Goal: Task Accomplishment & Management: Manage account settings

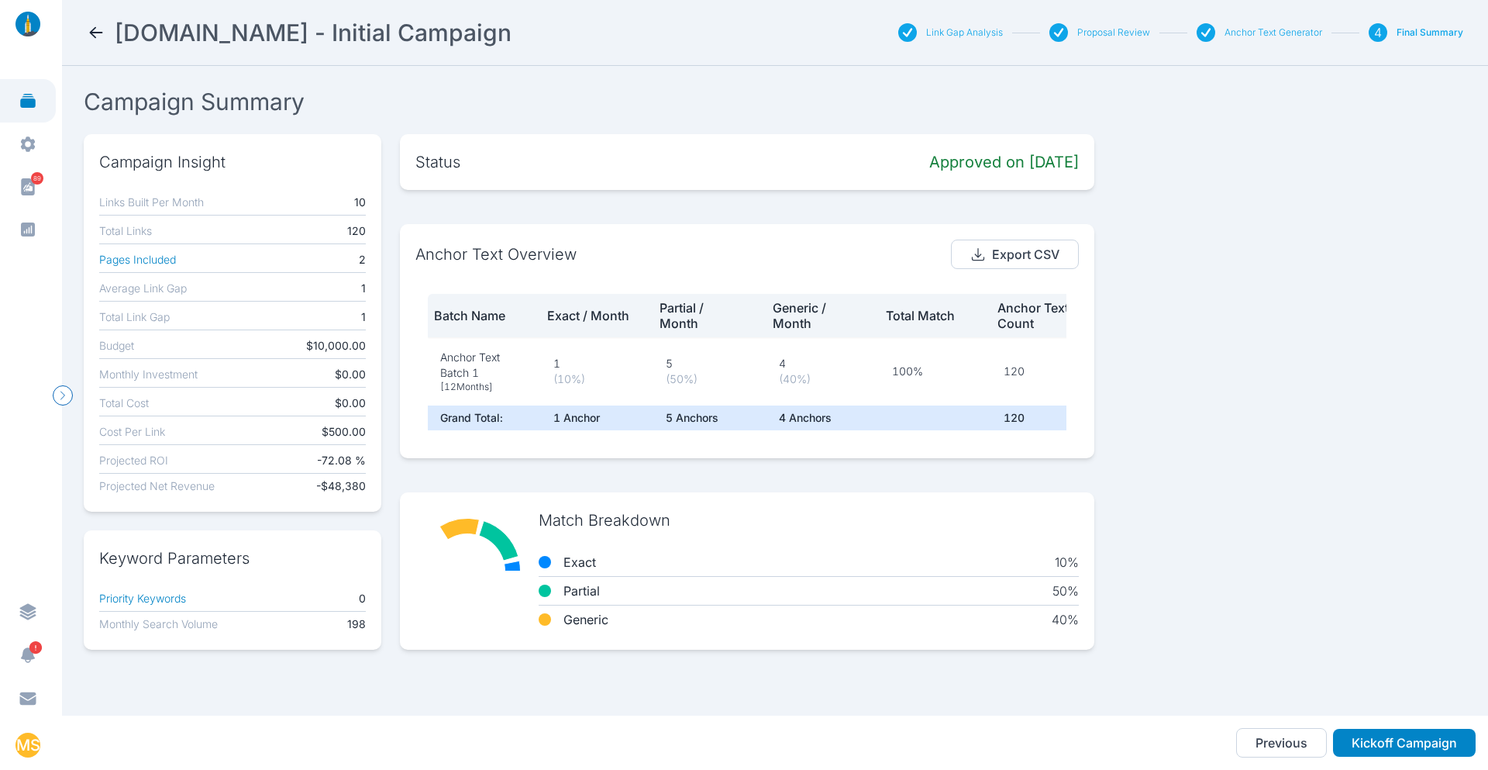
click at [27, 100] on icon at bounding box center [28, 101] width 16 height 14
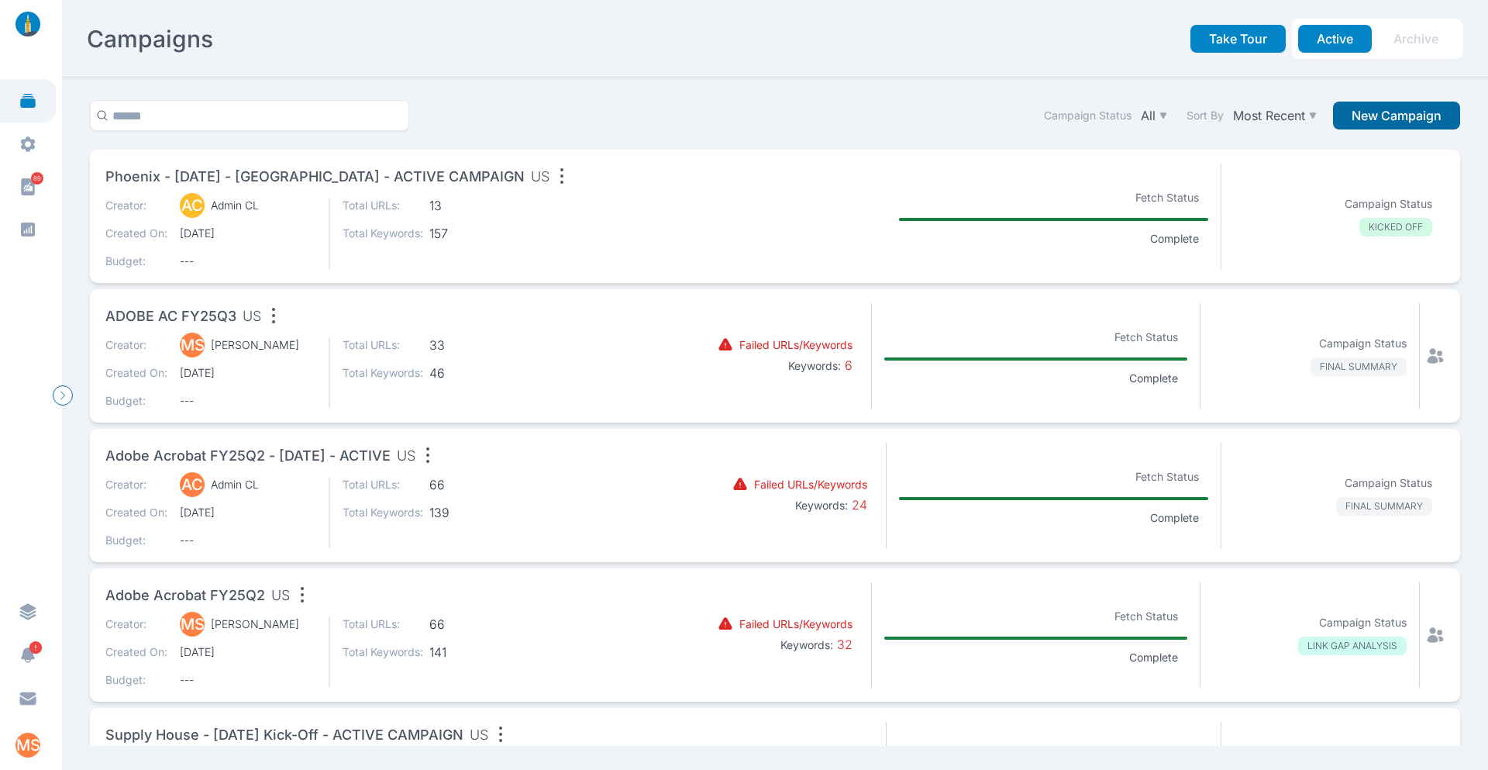
click at [1402, 125] on button "New Campaign" at bounding box center [1396, 116] width 127 height 28
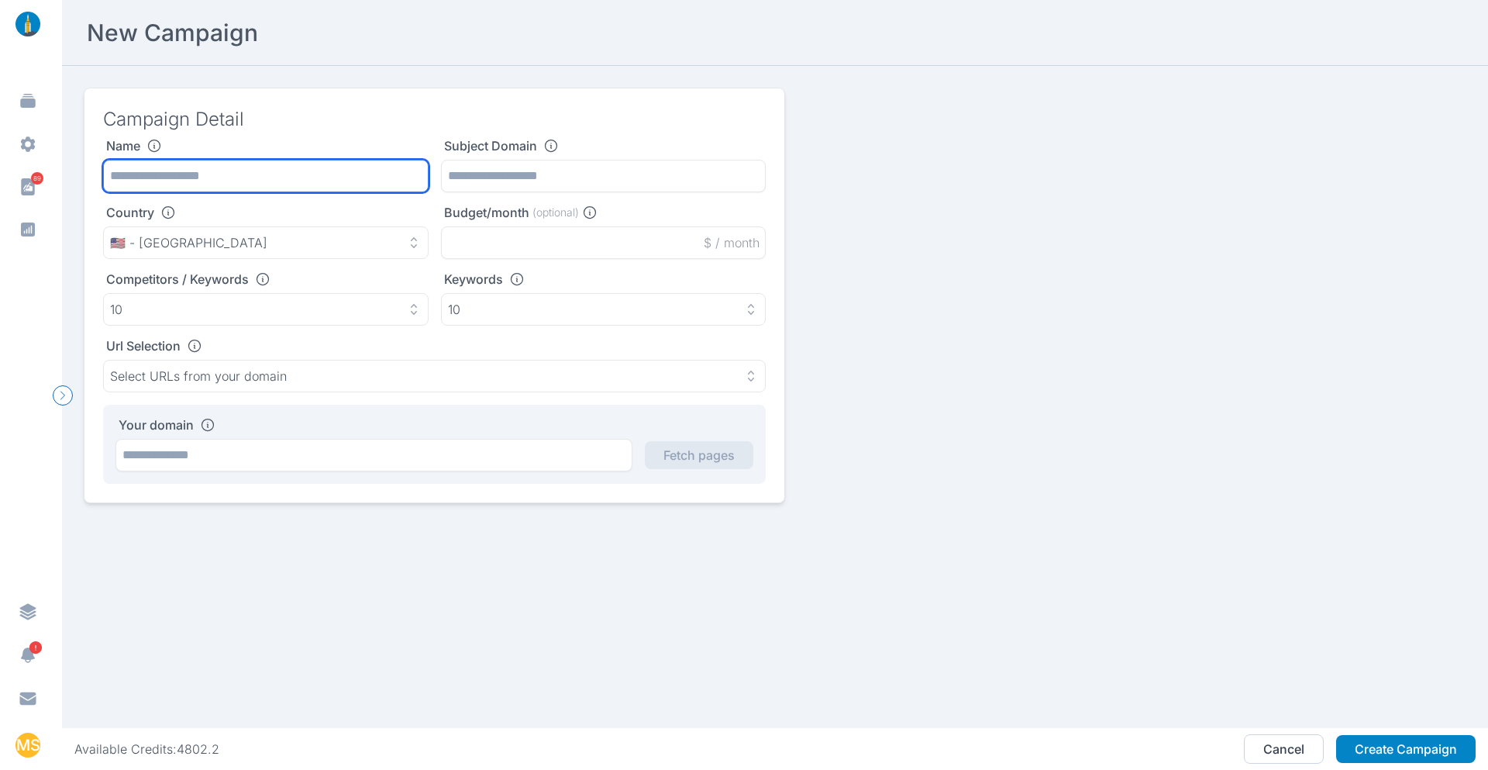
click at [231, 170] on input "text" at bounding box center [266, 176] width 326 height 33
type input "**********"
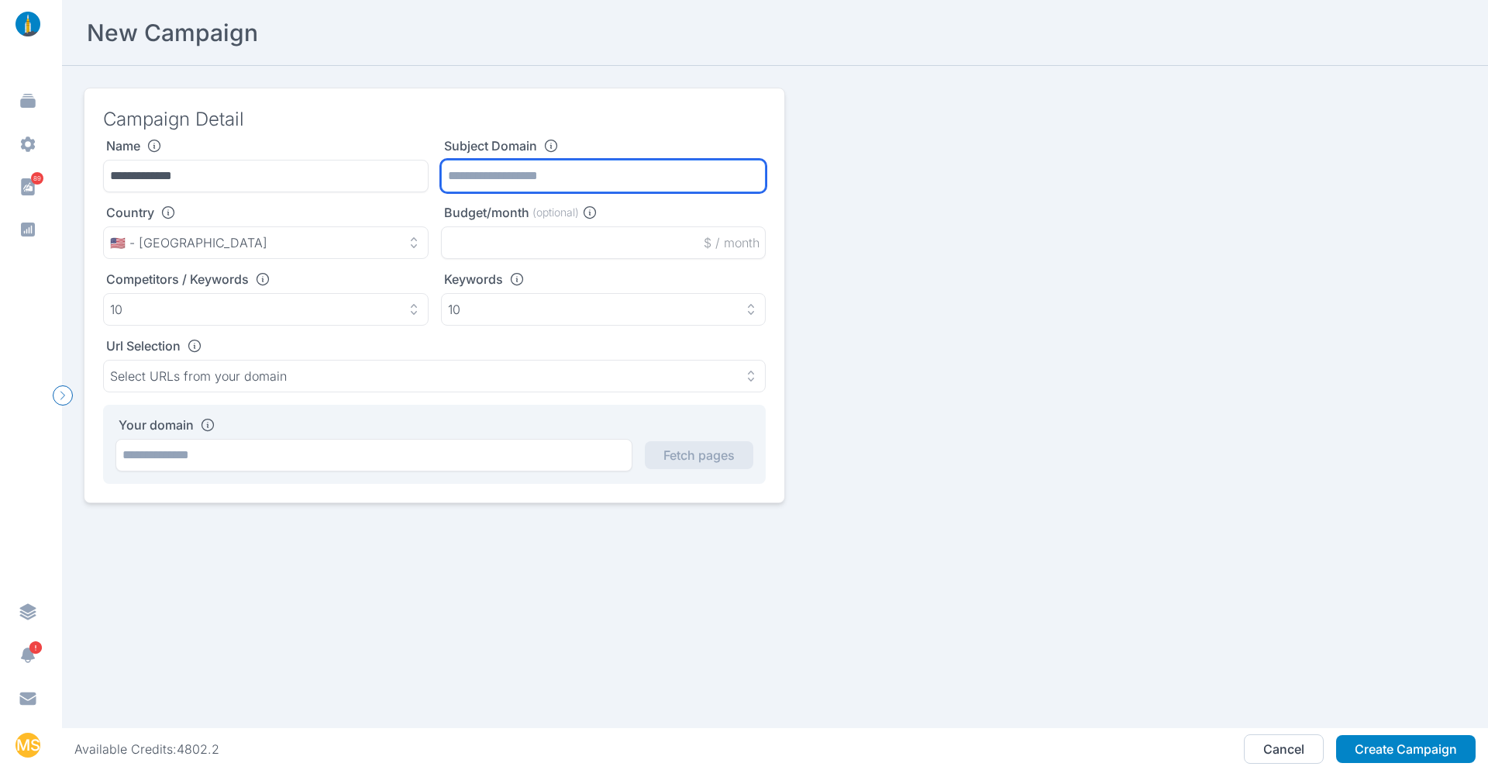
click at [559, 175] on input "text" at bounding box center [604, 176] width 326 height 33
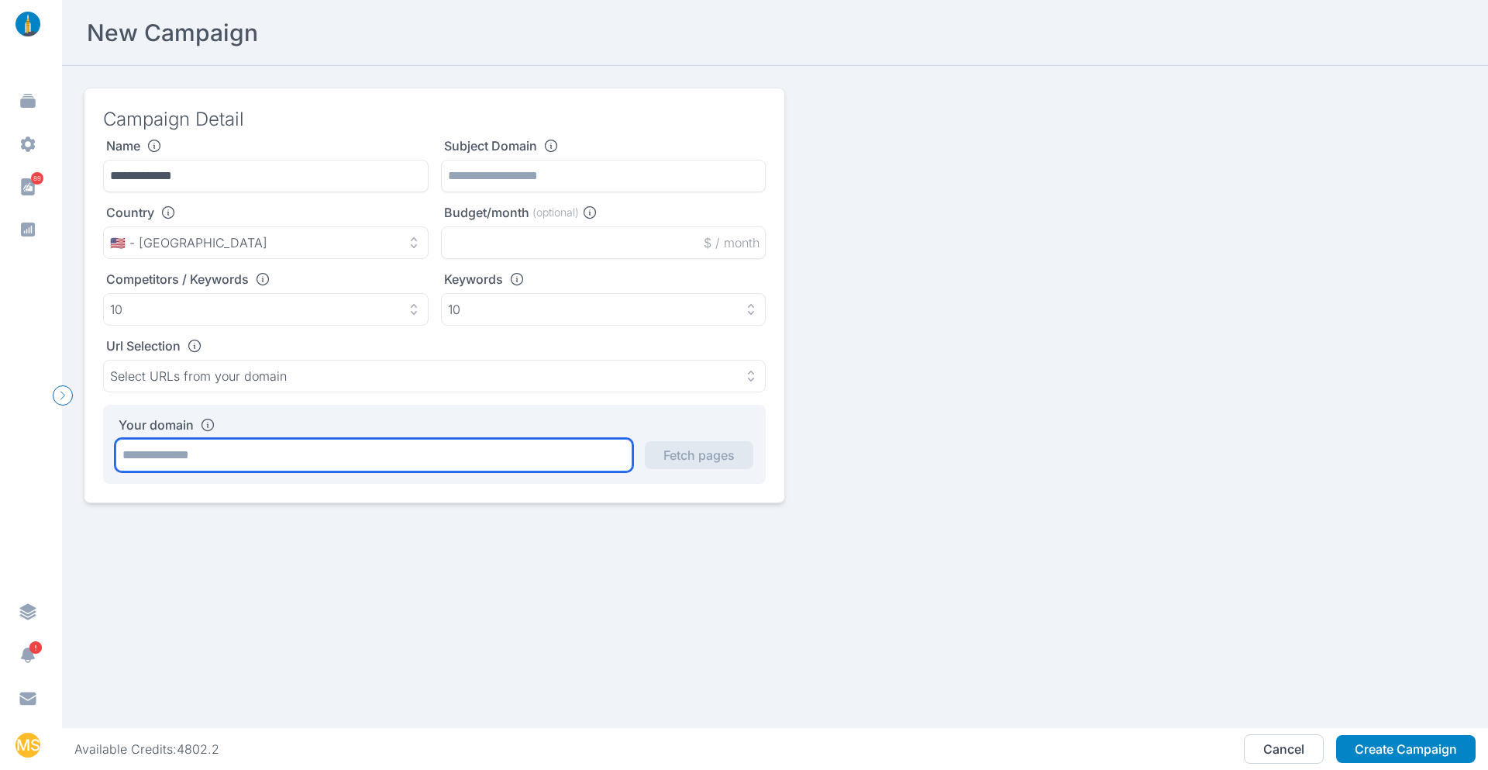
click at [236, 460] on input "text" at bounding box center [374, 455] width 517 height 33
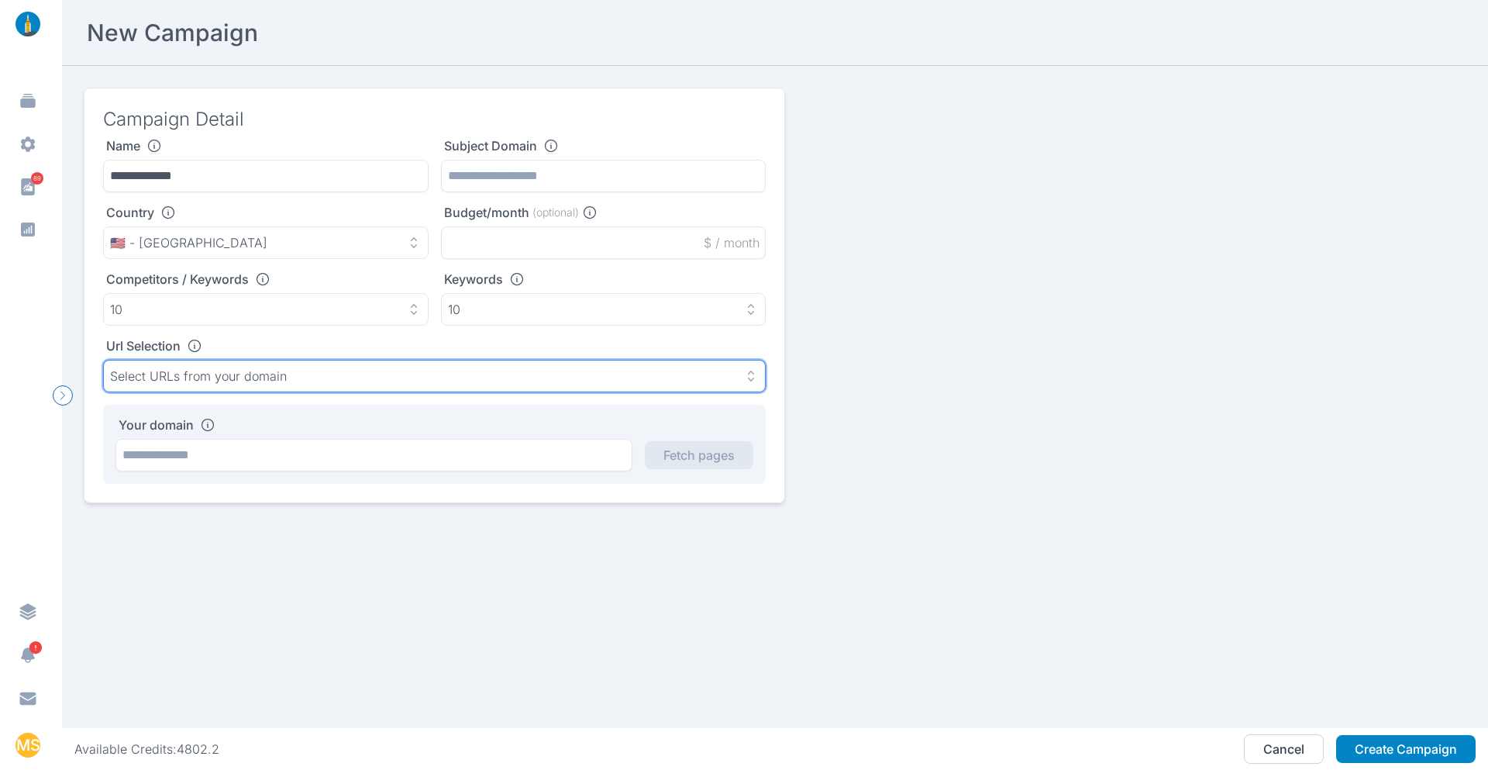
click at [268, 372] on p "Select URLs from your domain" at bounding box center [198, 376] width 177 height 16
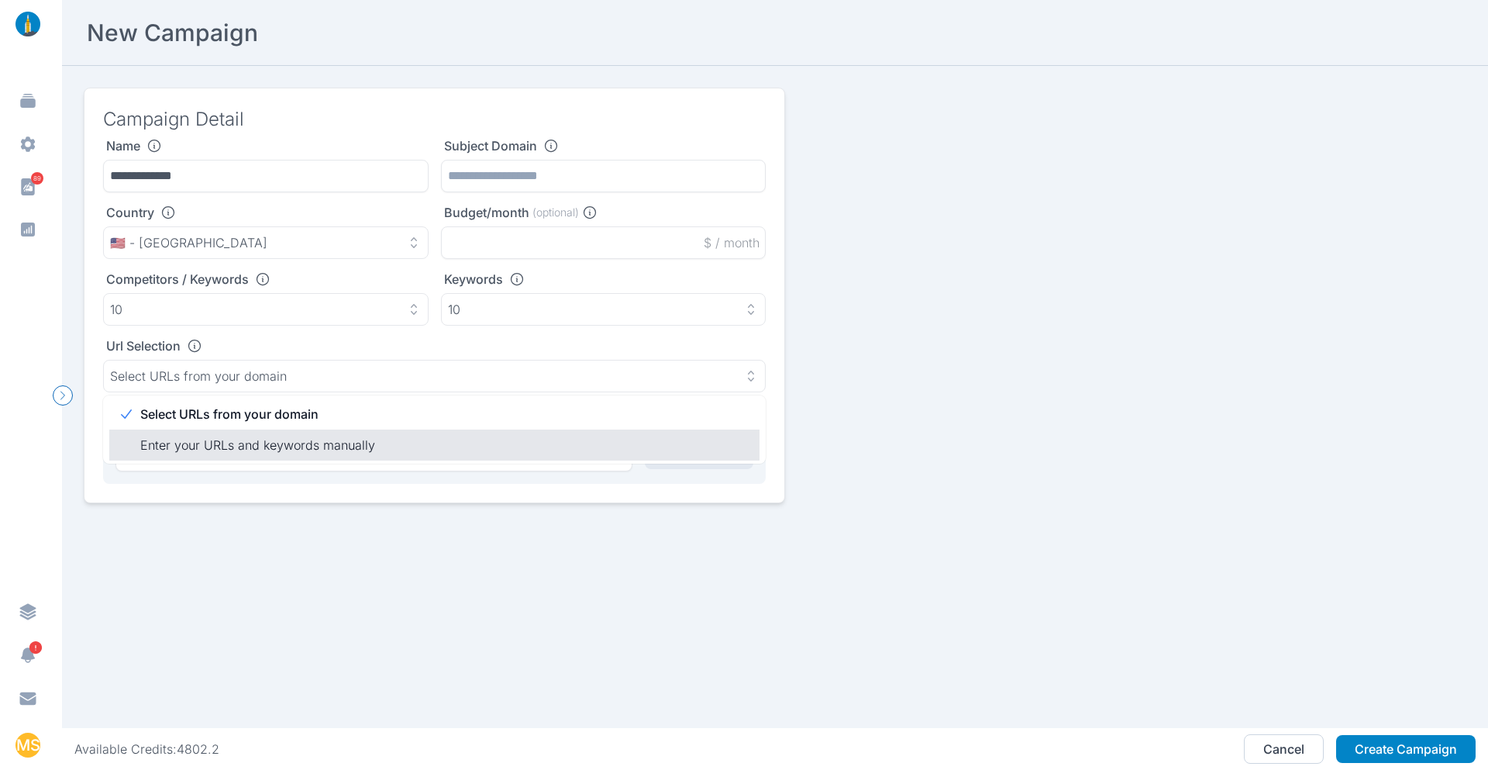
click at [249, 450] on p "Enter your URLs and keywords manually" at bounding box center [443, 445] width 607 height 19
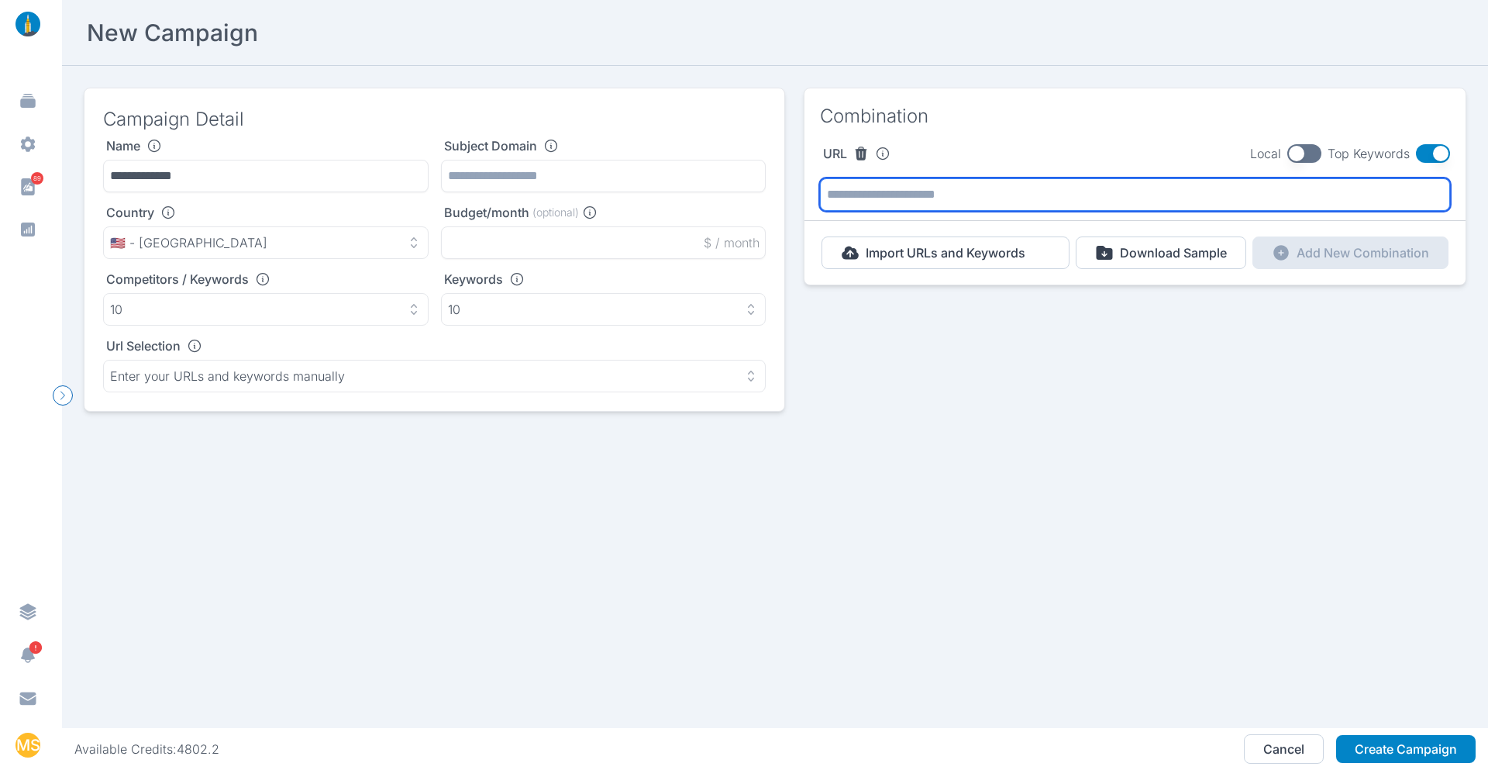
click at [1151, 191] on input "text" at bounding box center [1135, 194] width 630 height 33
paste input "**********"
type input "**********"
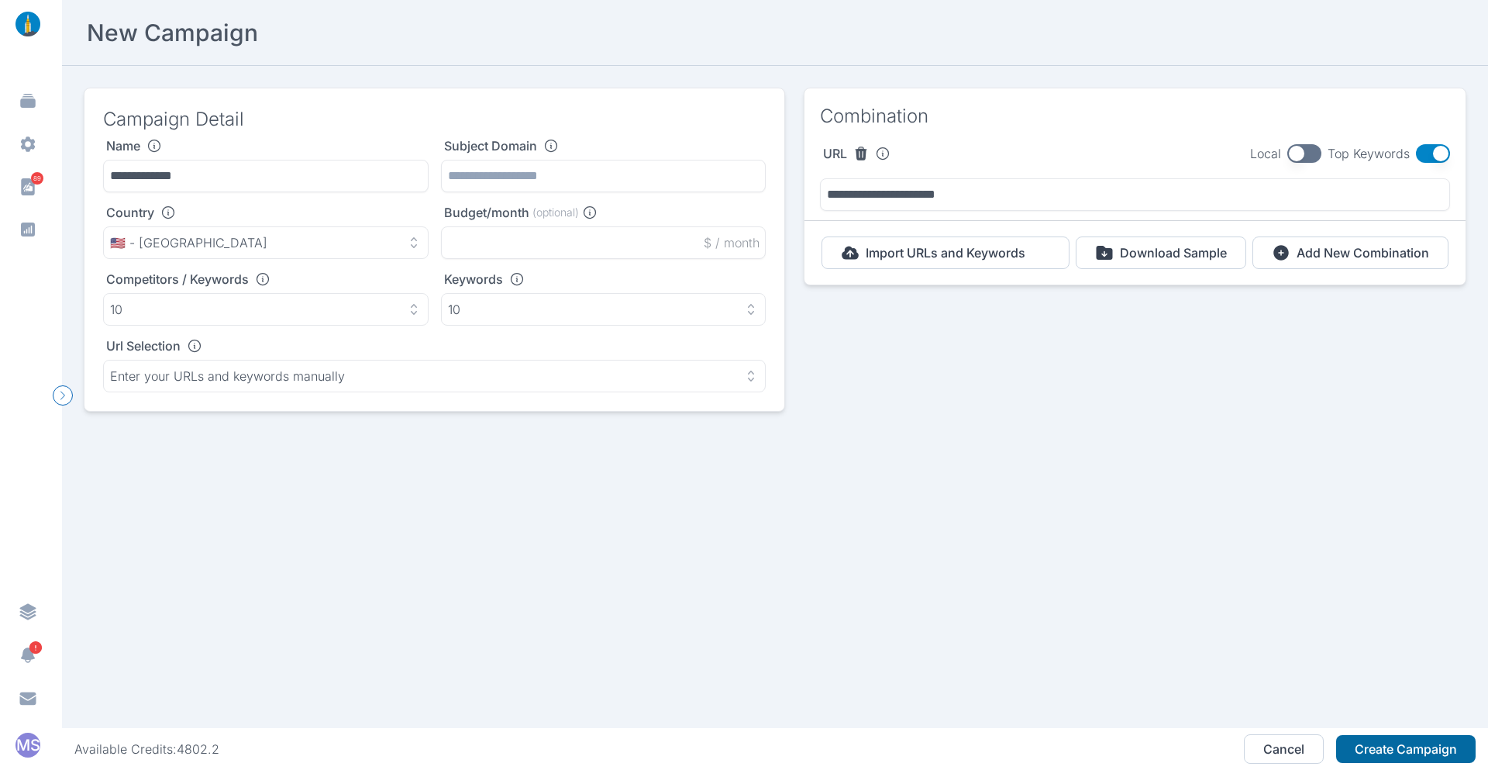
click at [1392, 748] on button "Create Campaign" at bounding box center [1407, 749] width 140 height 28
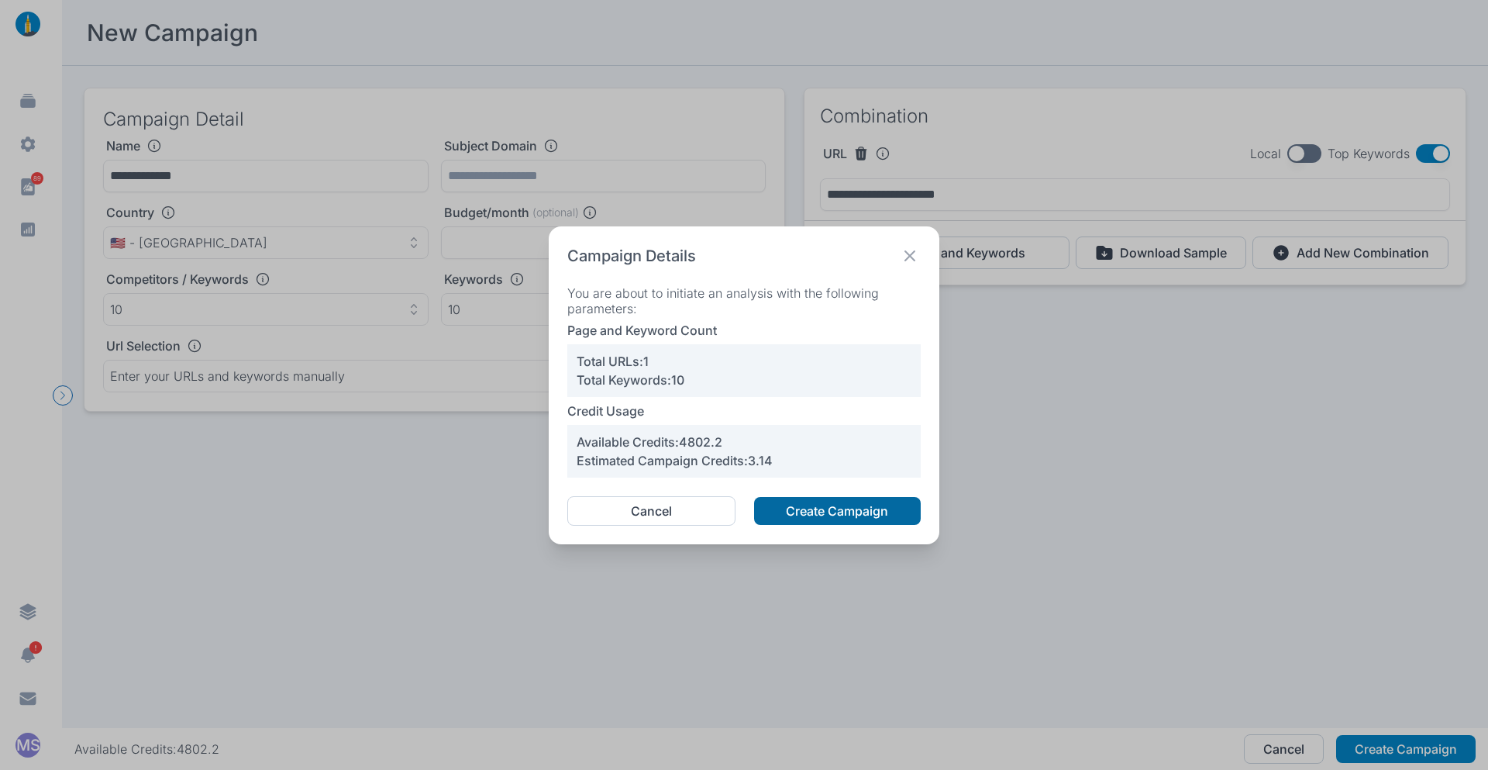
click at [830, 509] on button "Create Campaign" at bounding box center [837, 511] width 167 height 28
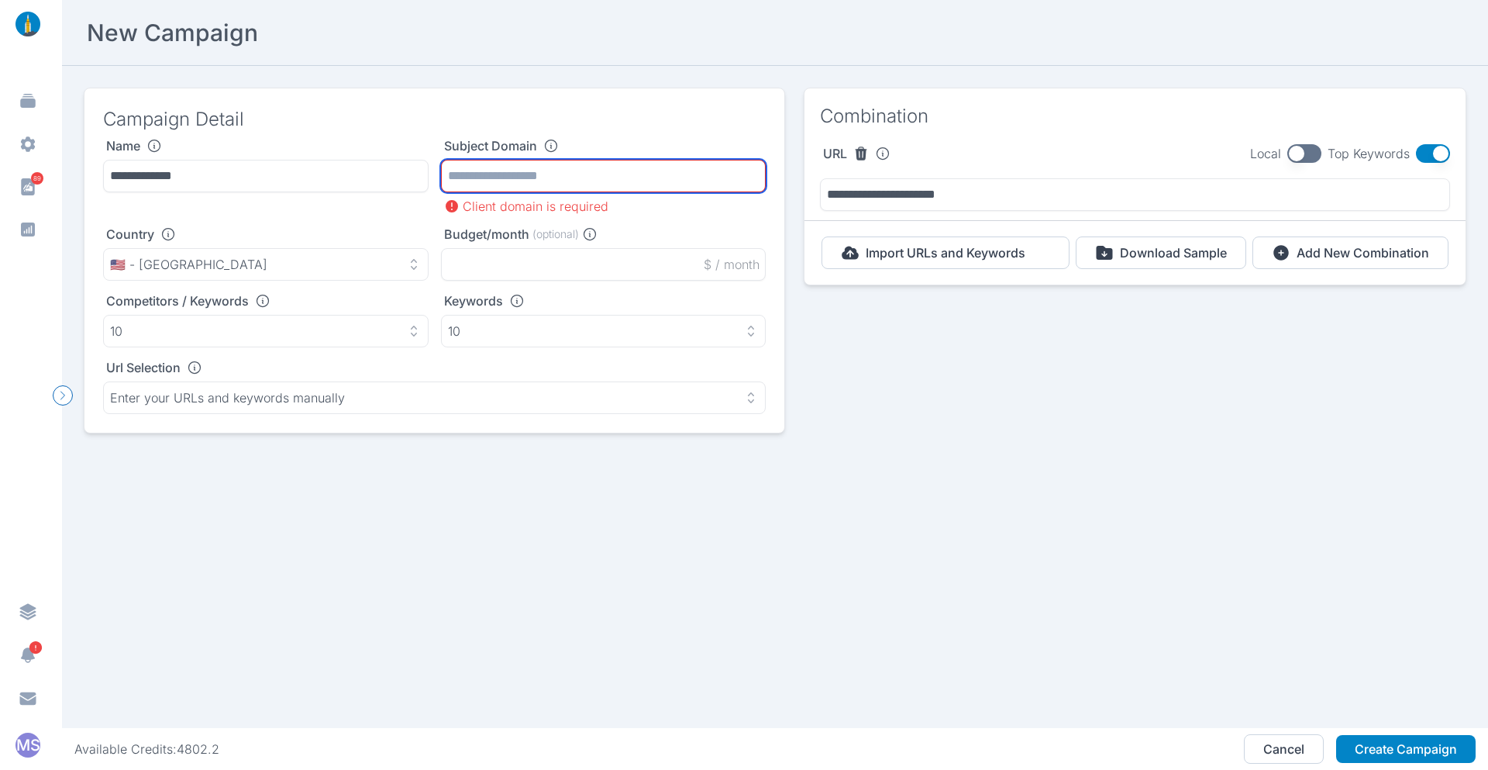
click at [540, 179] on input "text" at bounding box center [604, 176] width 326 height 33
paste input "**********"
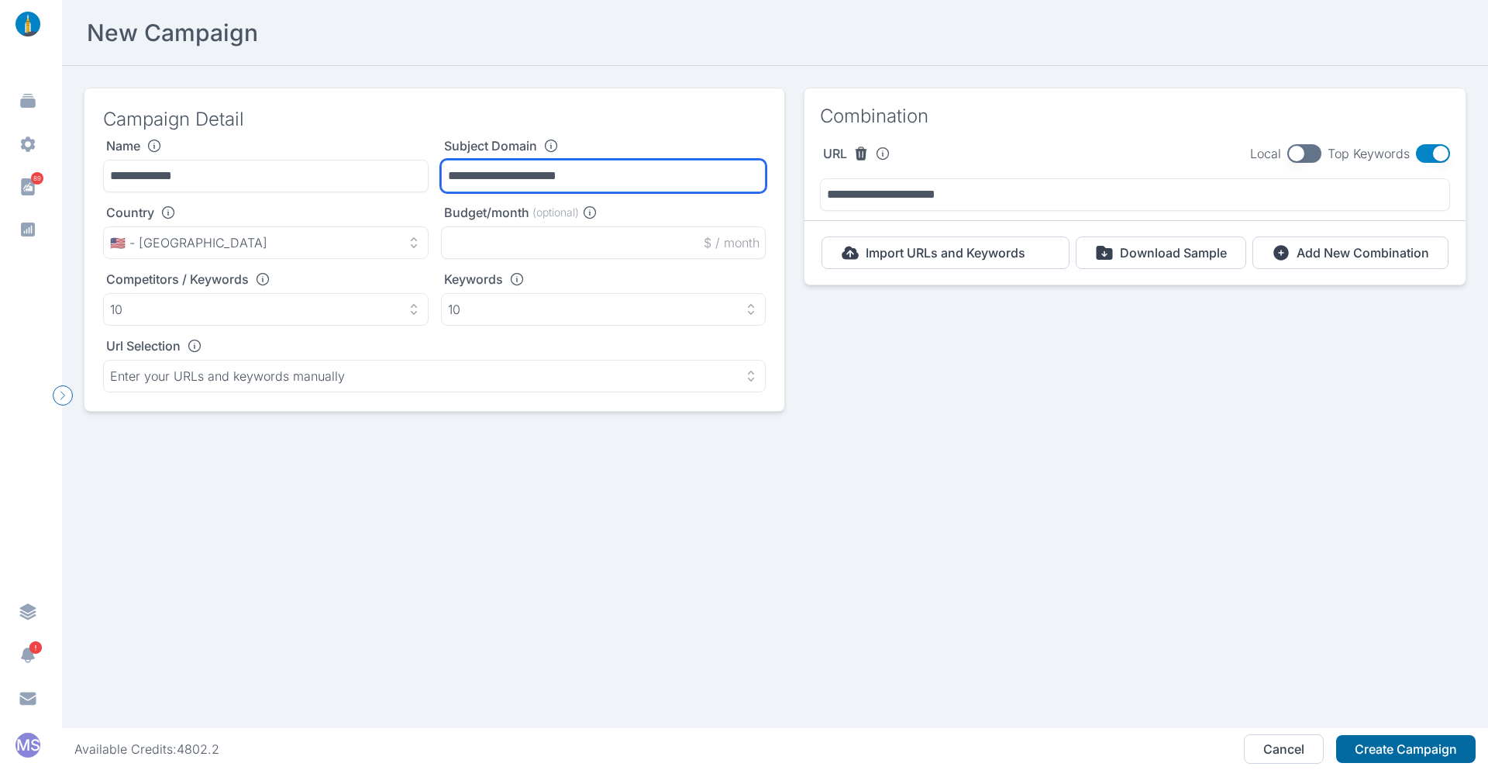
type input "**********"
click at [1406, 747] on button "Create Campaign" at bounding box center [1407, 749] width 140 height 28
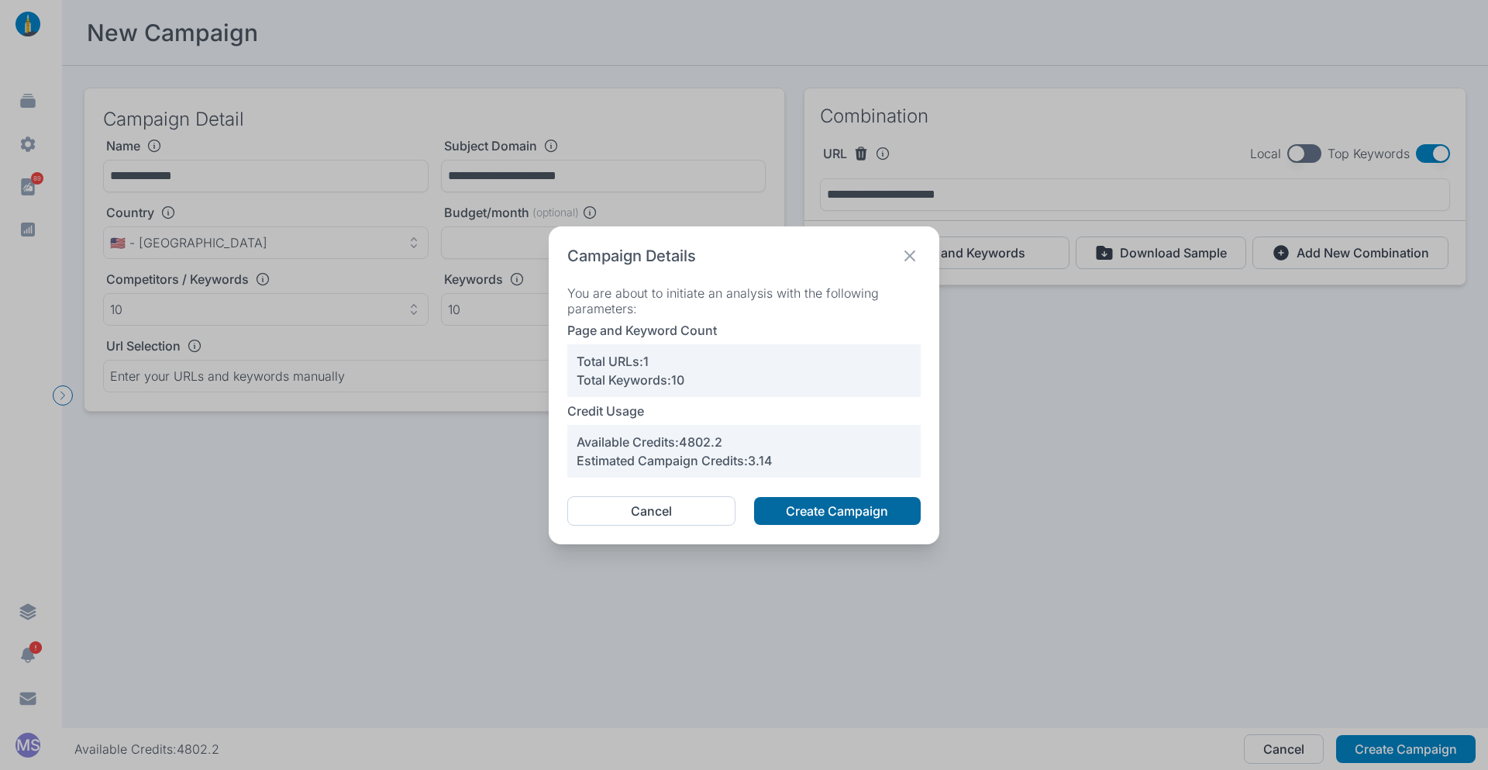
click at [837, 508] on button "Create Campaign" at bounding box center [837, 511] width 167 height 28
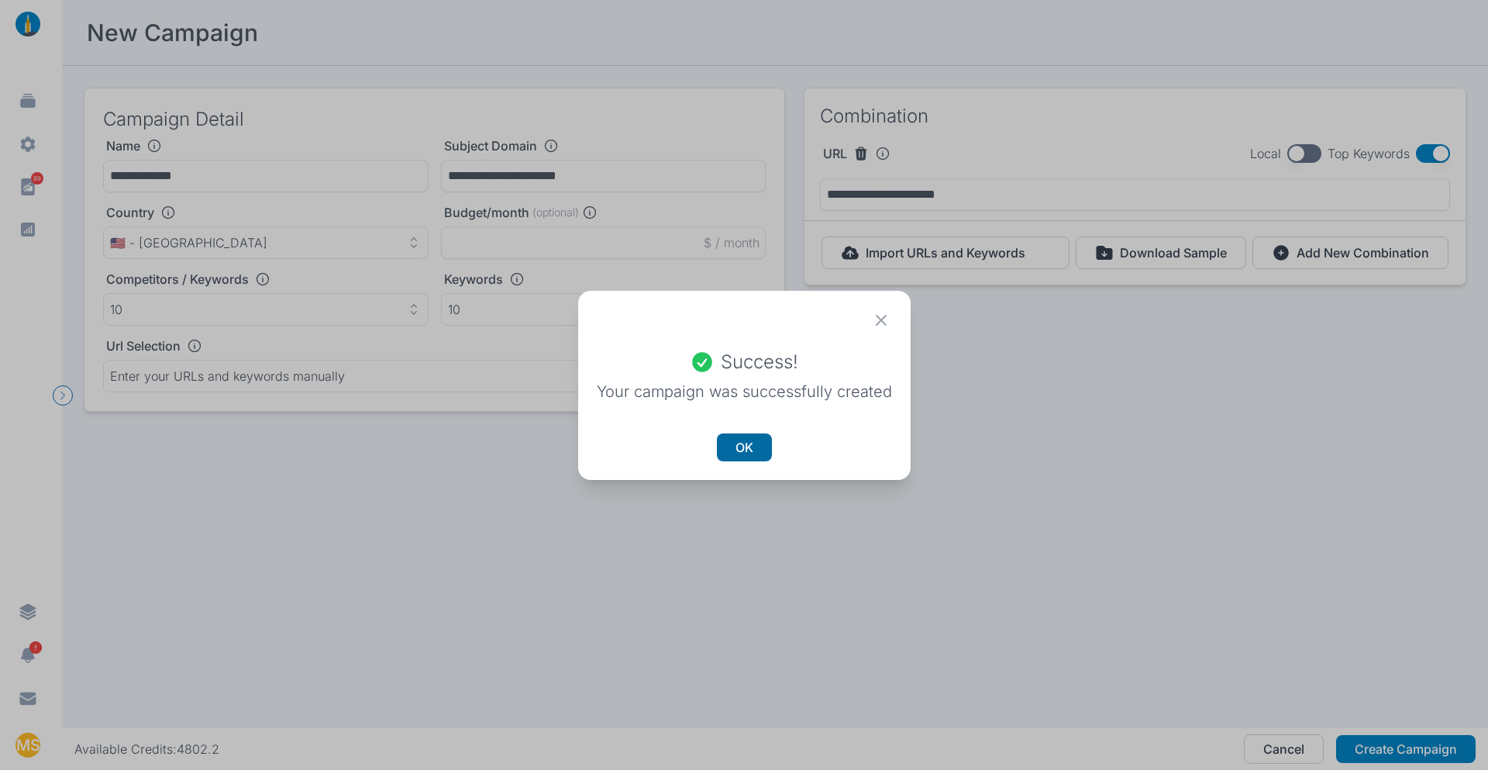
click at [756, 450] on button "OK" at bounding box center [744, 447] width 55 height 28
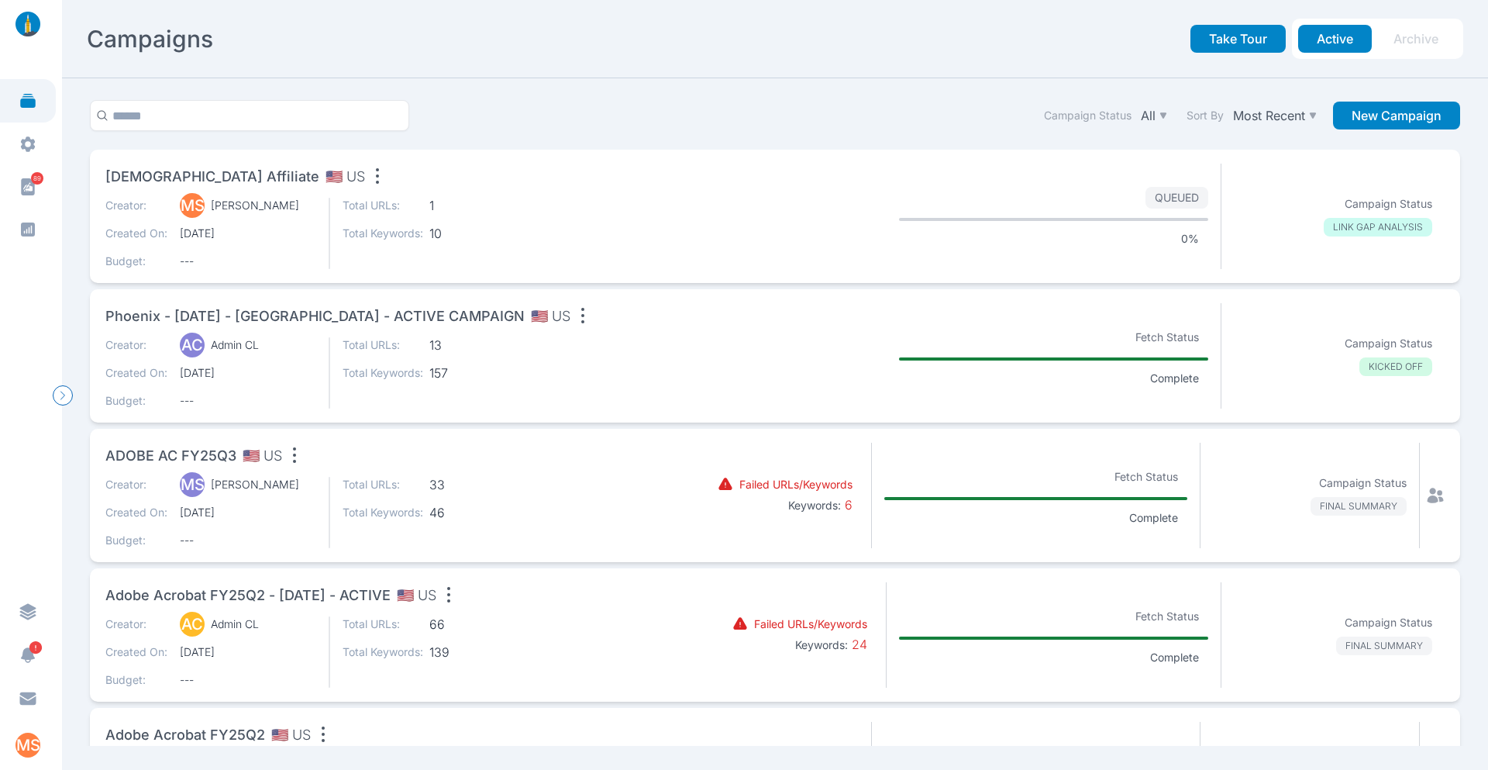
click at [682, 209] on section at bounding box center [775, 216] width 223 height 105
click at [547, 202] on div "Creator: MS [PERSON_NAME] Created On: [DATE] Budget: --- Total URLs: 1 Total Ke…" at bounding box center [384, 233] width 558 height 71
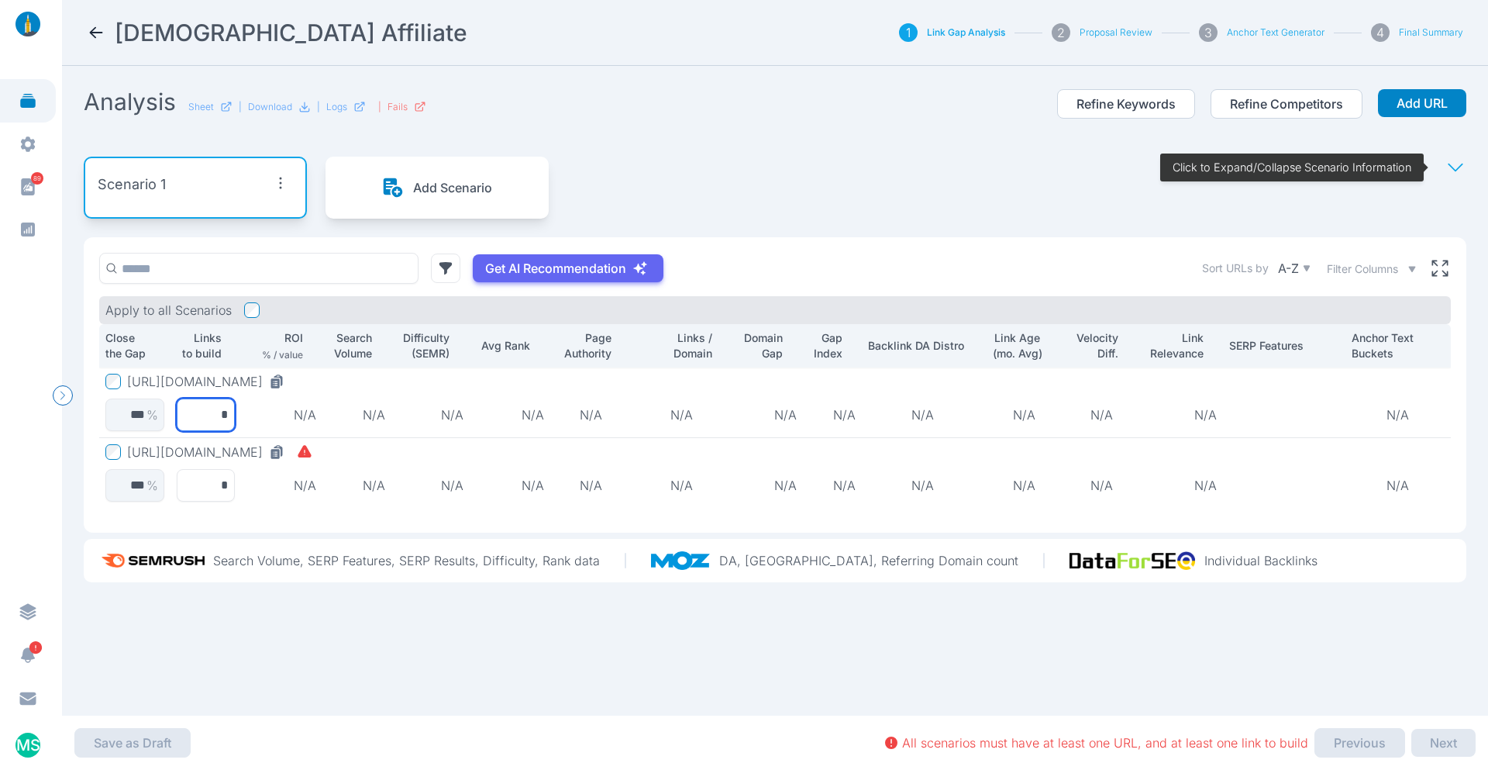
drag, startPoint x: 208, startPoint y: 409, endPoint x: 243, endPoint y: 412, distance: 35.0
click at [243, 412] on tr "[URL][DOMAIN_NAME] *** % * N/A N/A N/A N/A N/A N/A N/A N/A N/A N/A N/A N/A N/A" at bounding box center [775, 402] width 1352 height 71
type input "*"
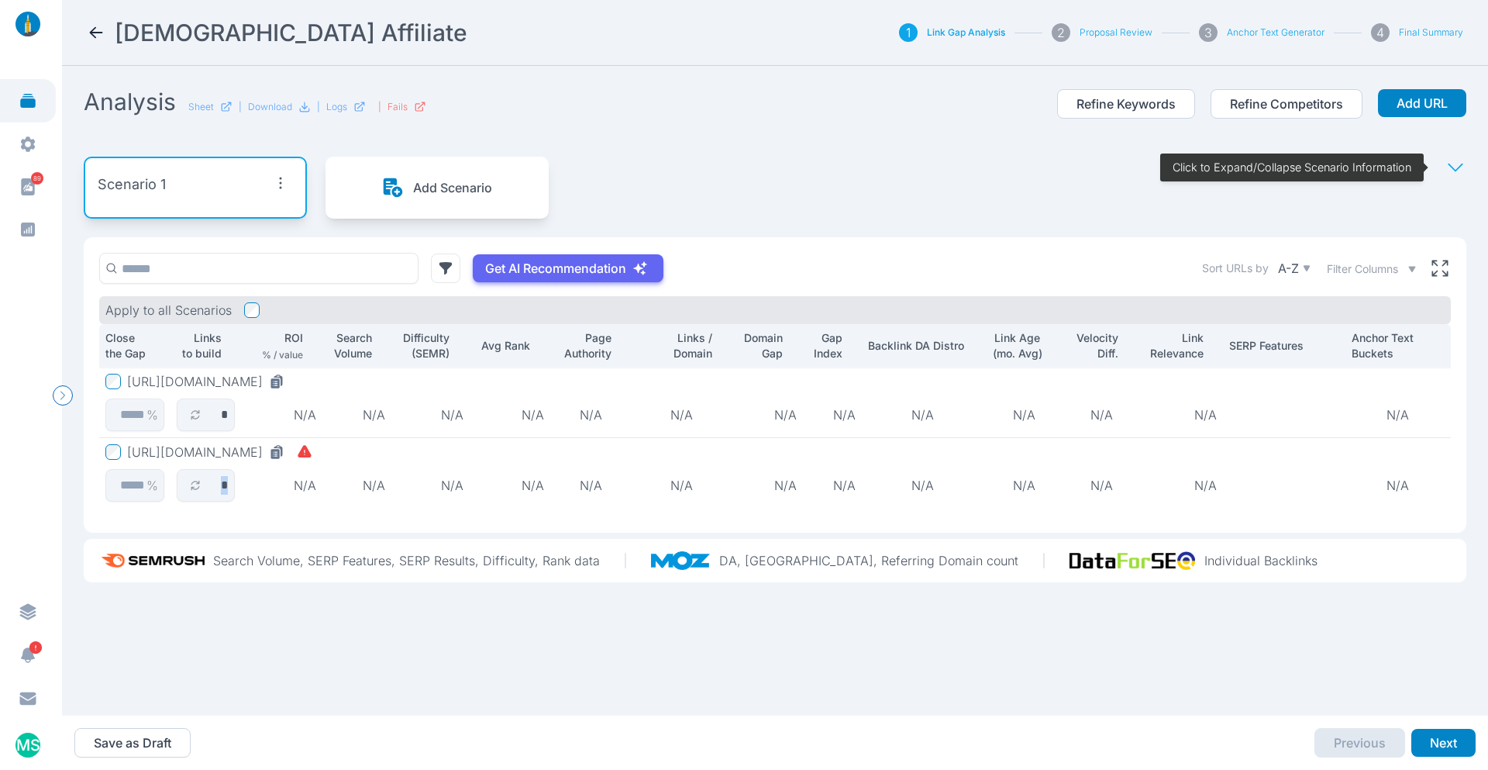
drag, startPoint x: 215, startPoint y: 488, endPoint x: 247, endPoint y: 488, distance: 32.6
click at [1447, 747] on button "Next" at bounding box center [1444, 743] width 64 height 28
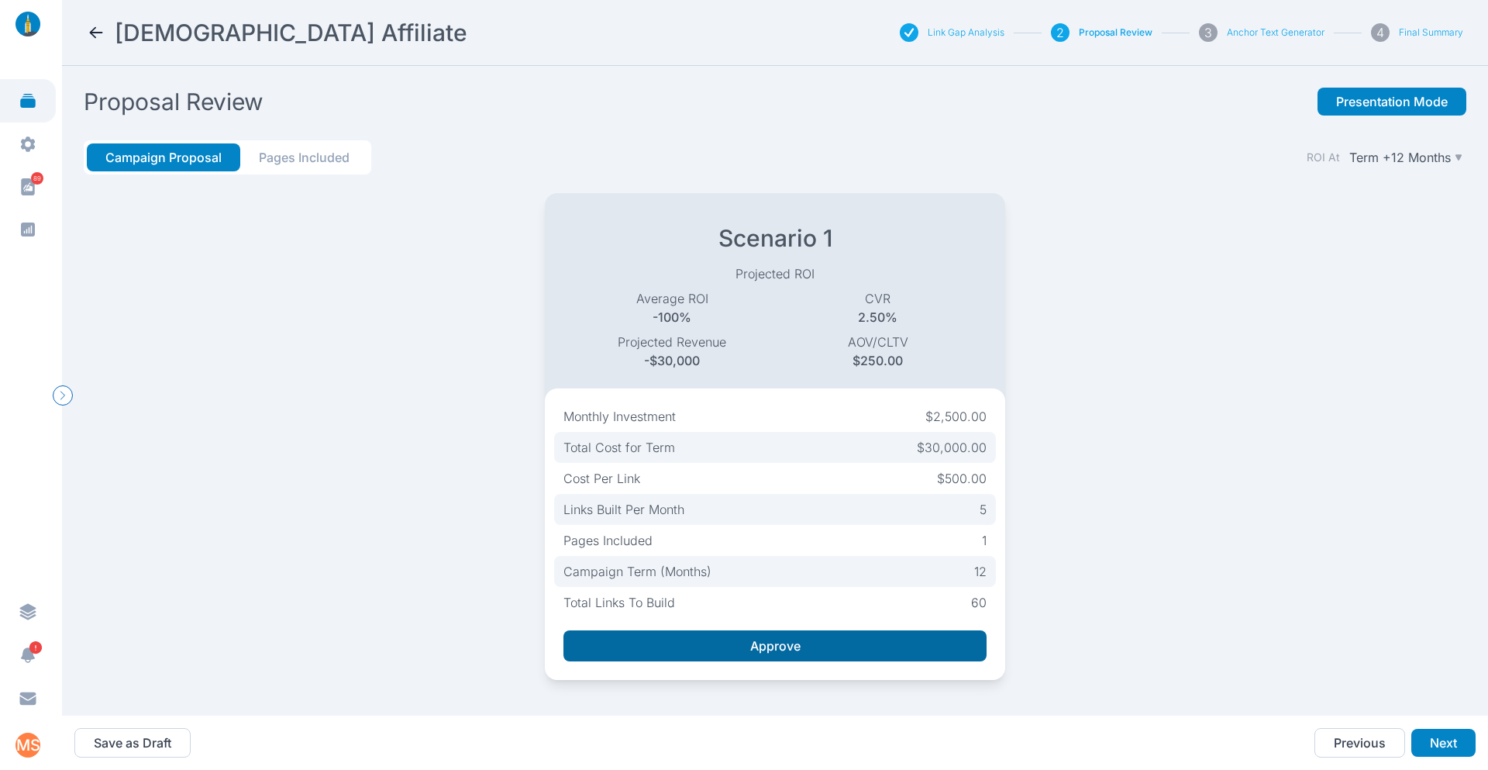
click at [777, 643] on button "Approve" at bounding box center [776, 645] width 424 height 31
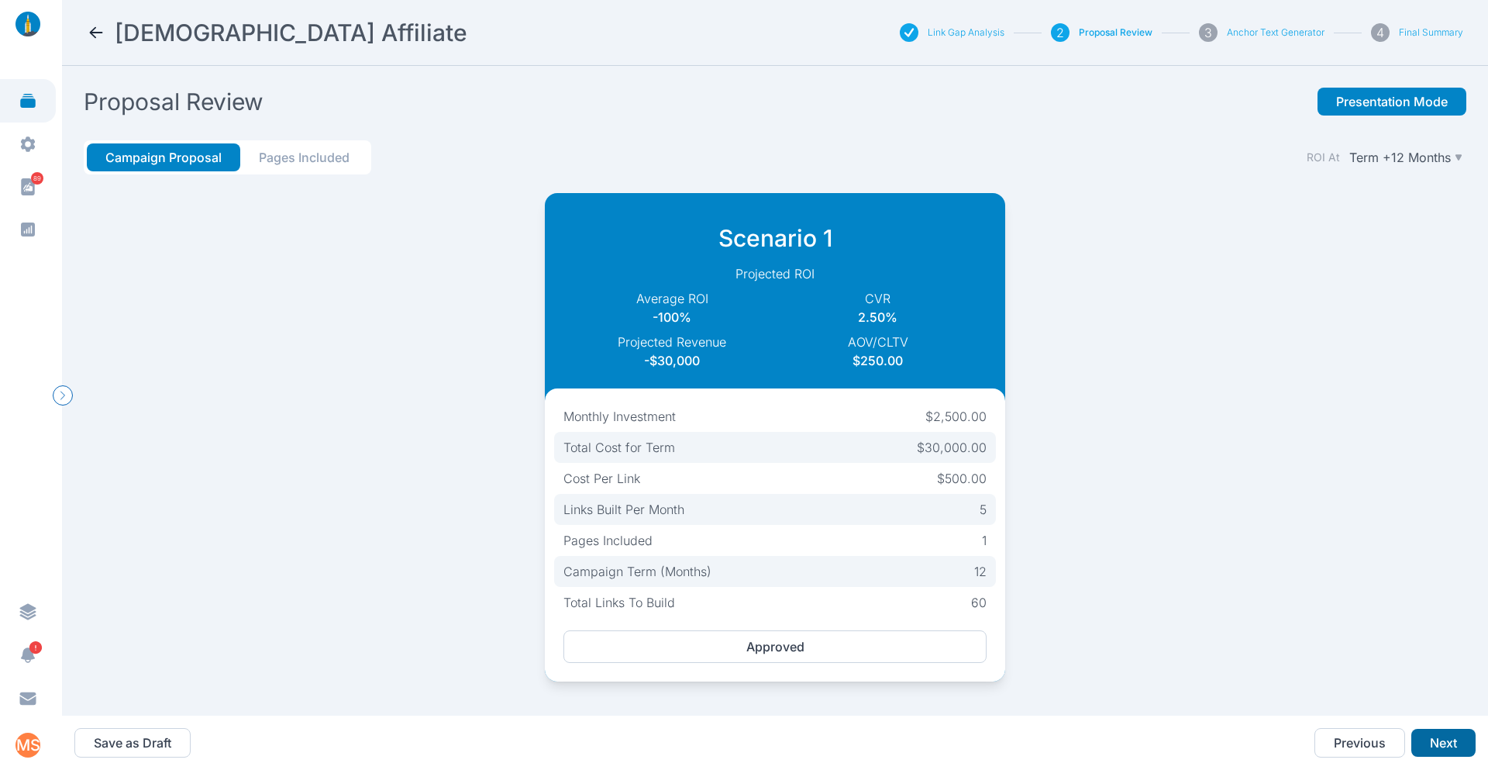
click at [1449, 742] on button "Next" at bounding box center [1444, 743] width 64 height 28
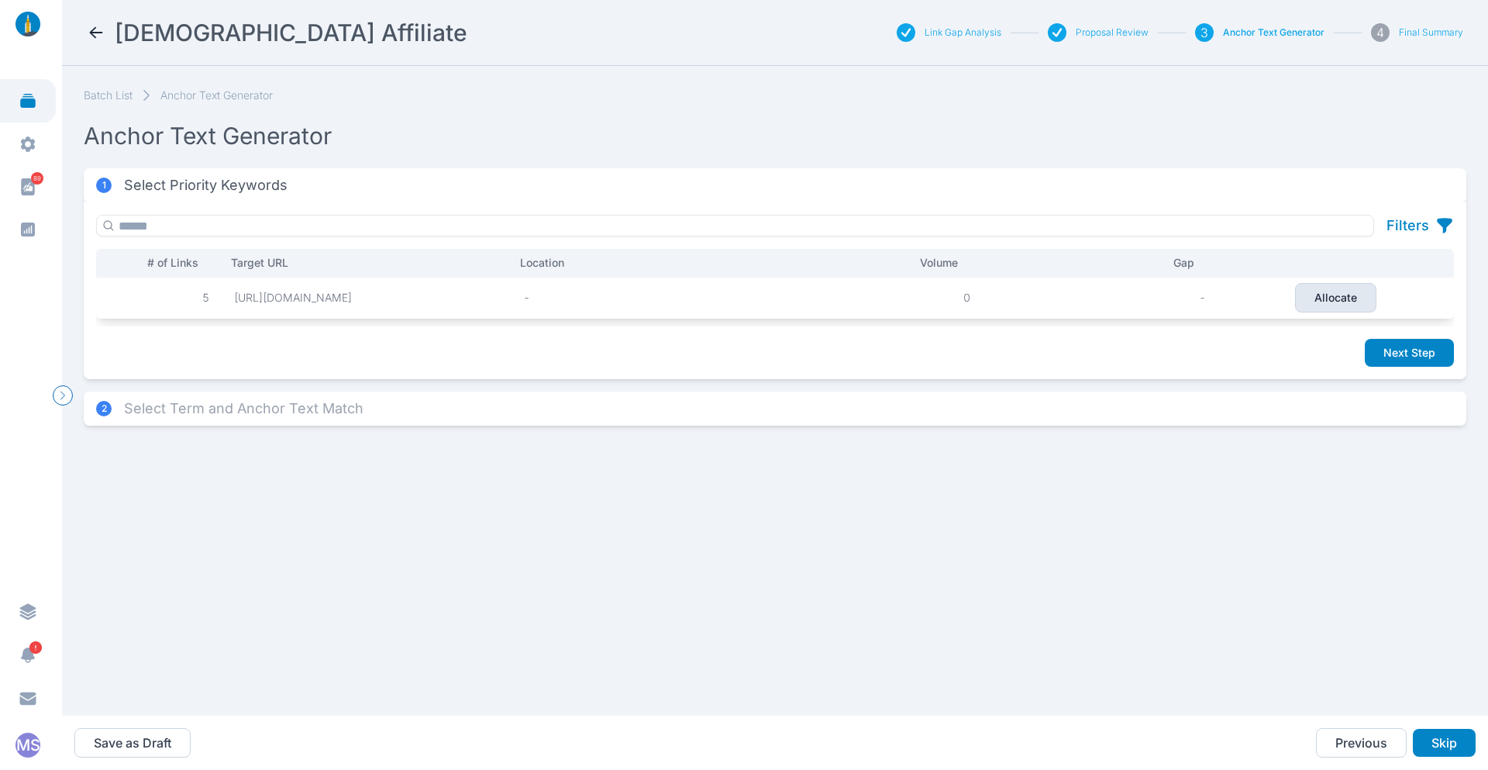
click at [1322, 299] on p "Allocate" at bounding box center [1336, 298] width 43 height 16
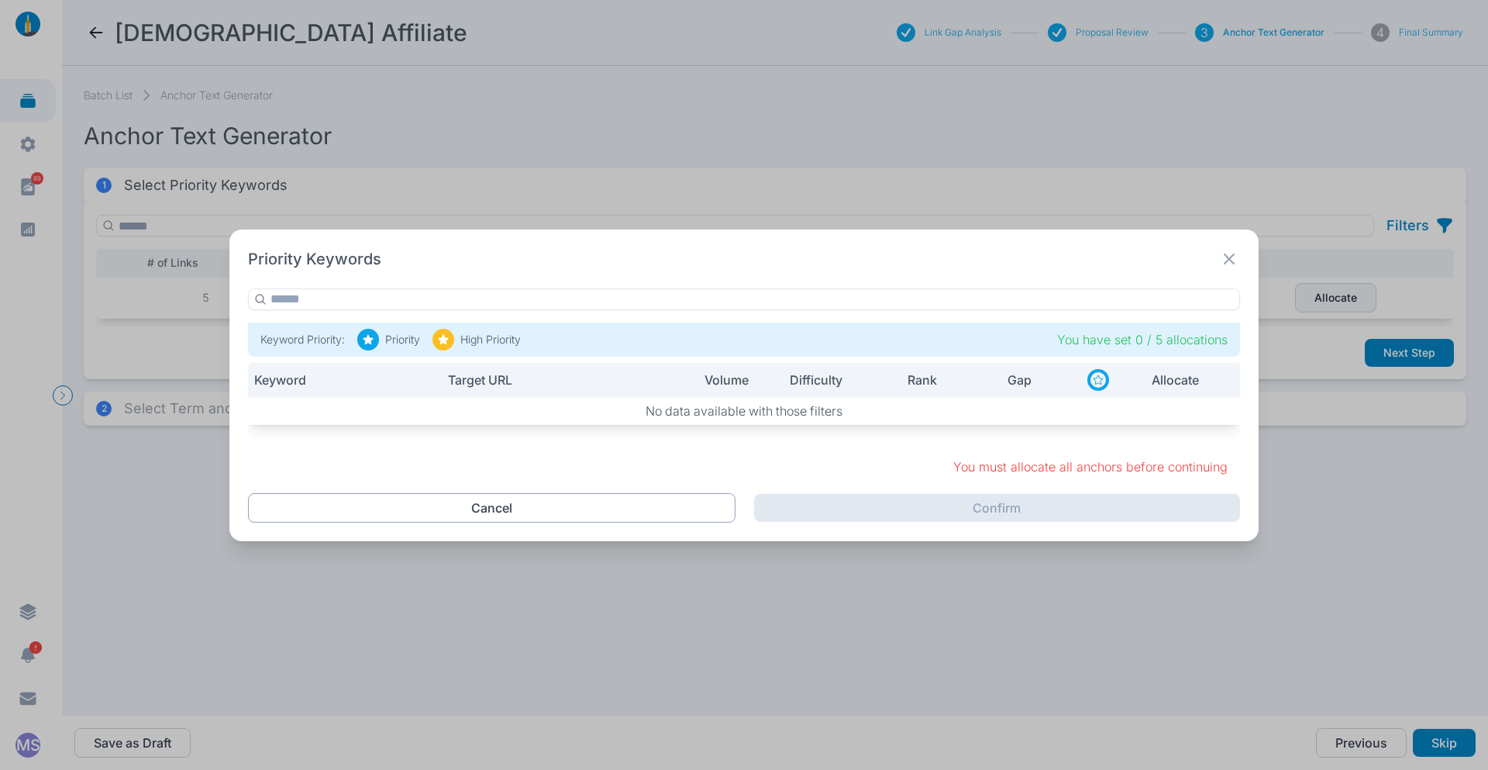
click at [571, 507] on button "Cancel" at bounding box center [492, 507] width 488 height 29
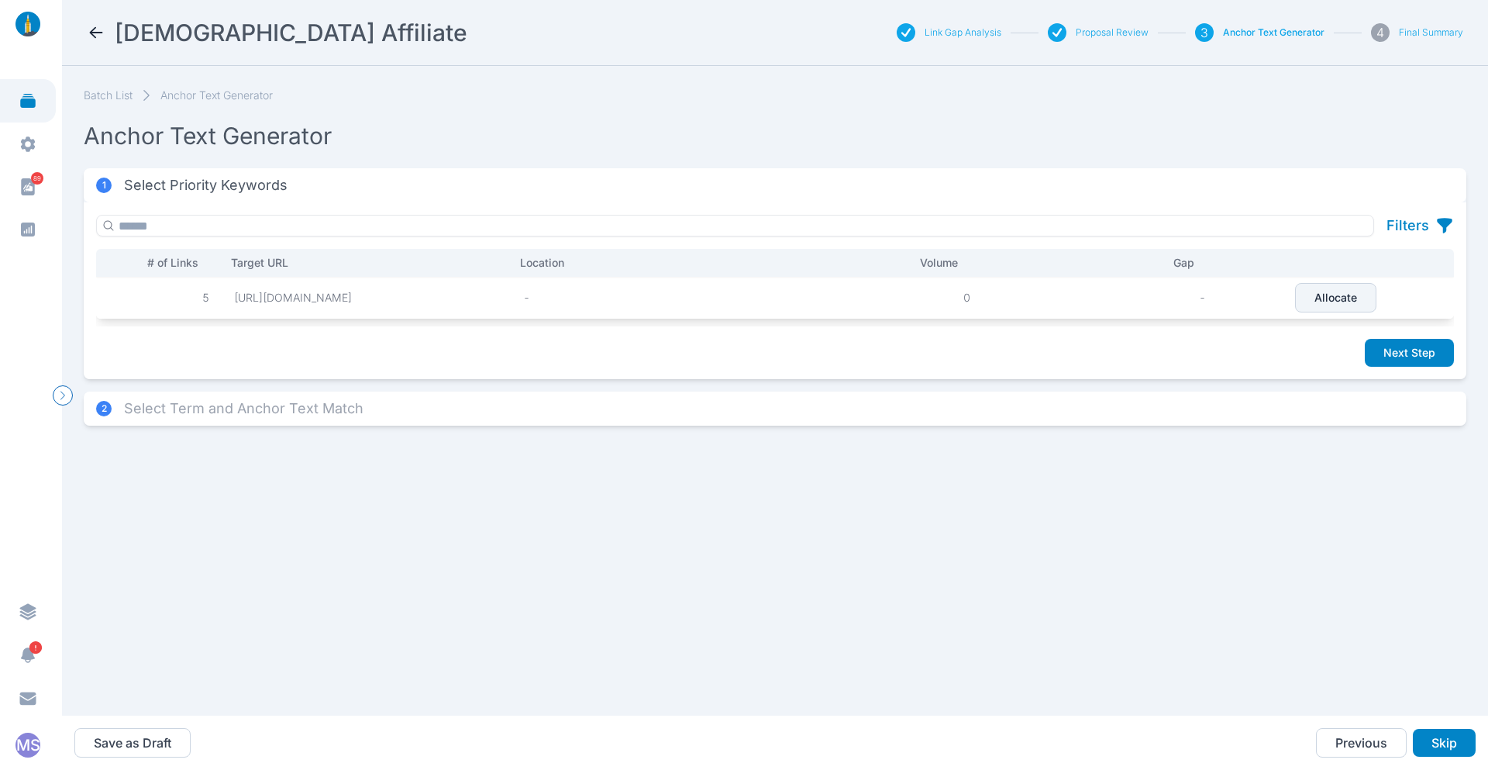
click at [35, 105] on icon at bounding box center [28, 101] width 16 height 14
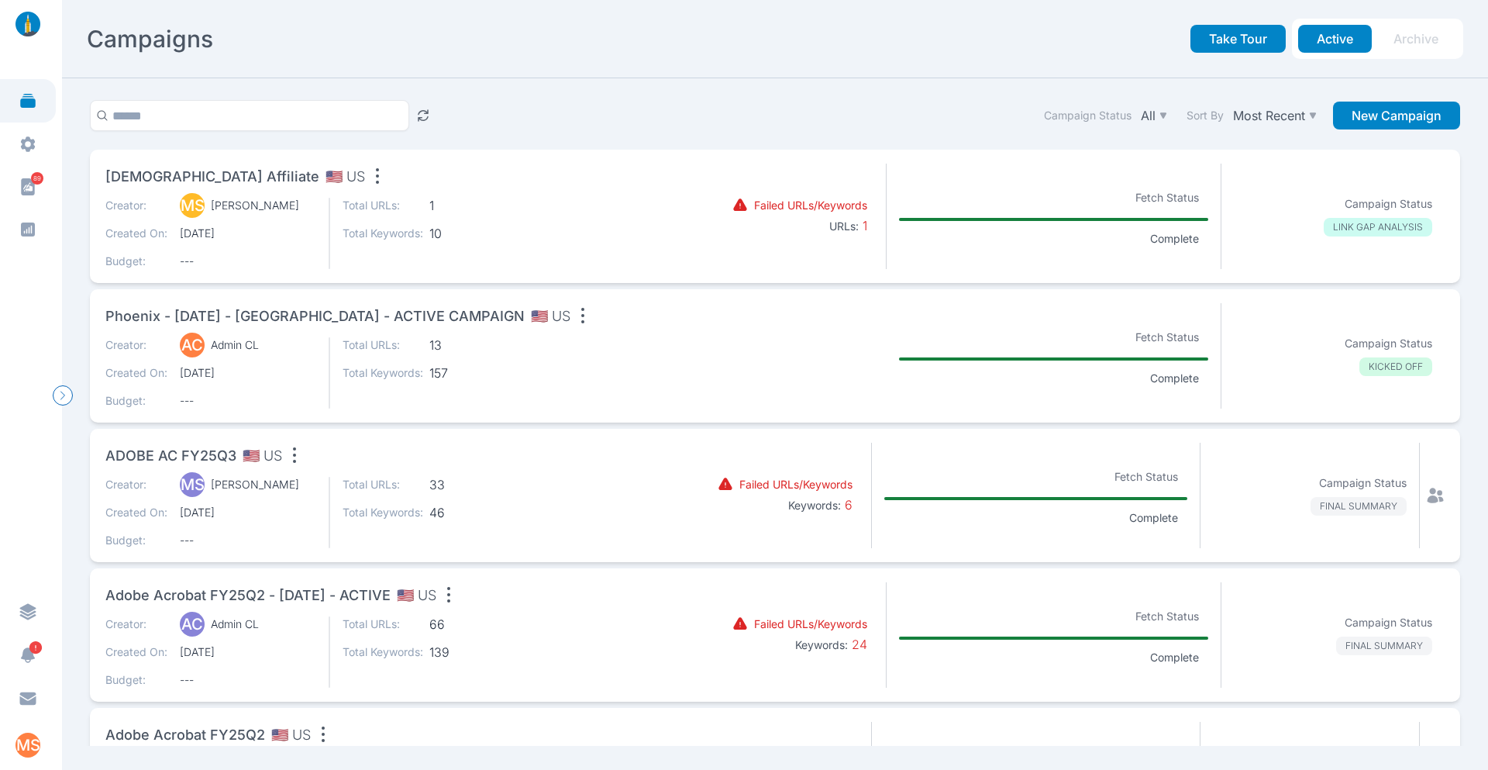
click at [376, 181] on icon "button" at bounding box center [377, 176] width 3 height 16
click at [378, 303] on div "Remove" at bounding box center [417, 302] width 78 height 19
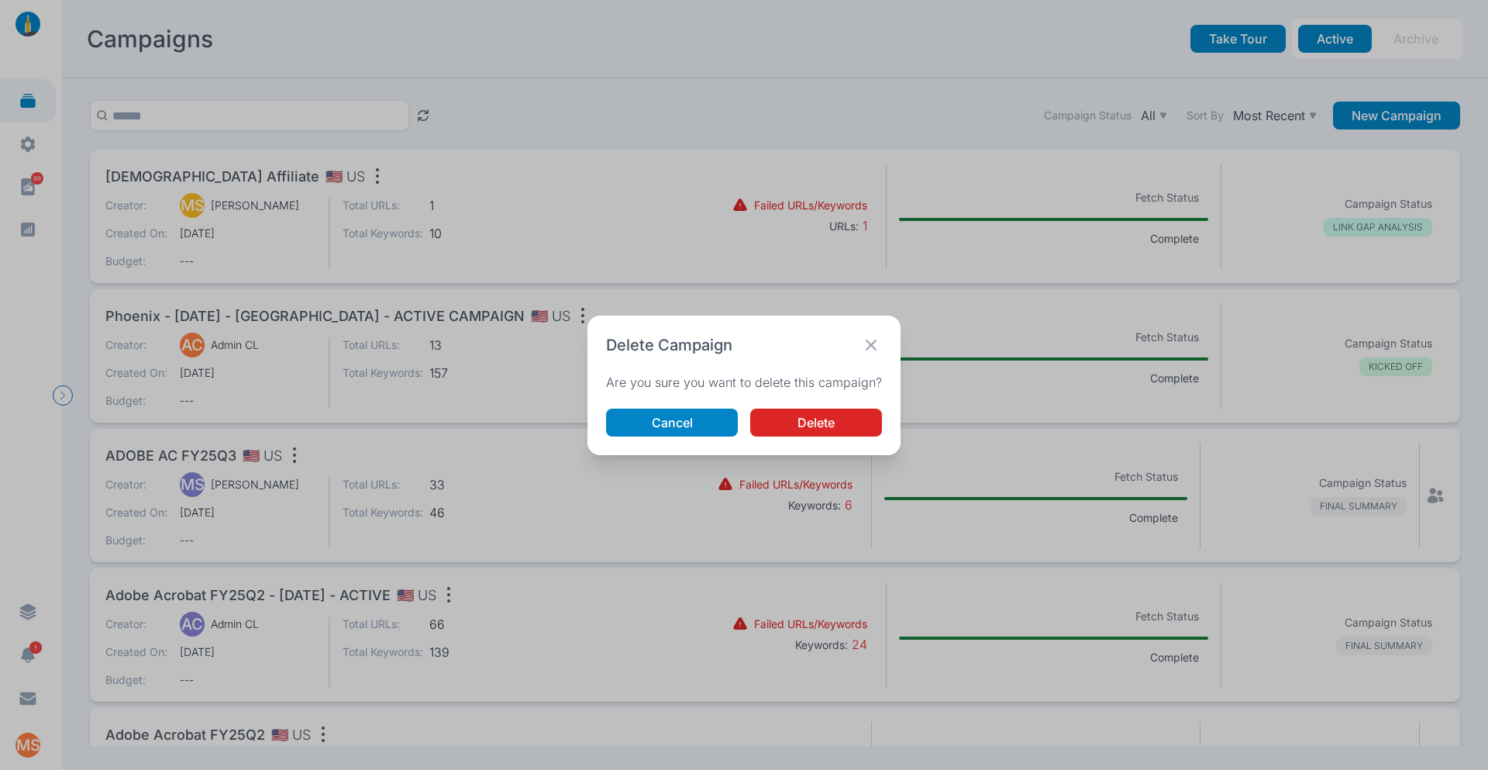
click at [834, 418] on button "Delete" at bounding box center [816, 423] width 132 height 28
